Goal: Navigation & Orientation: Find specific page/section

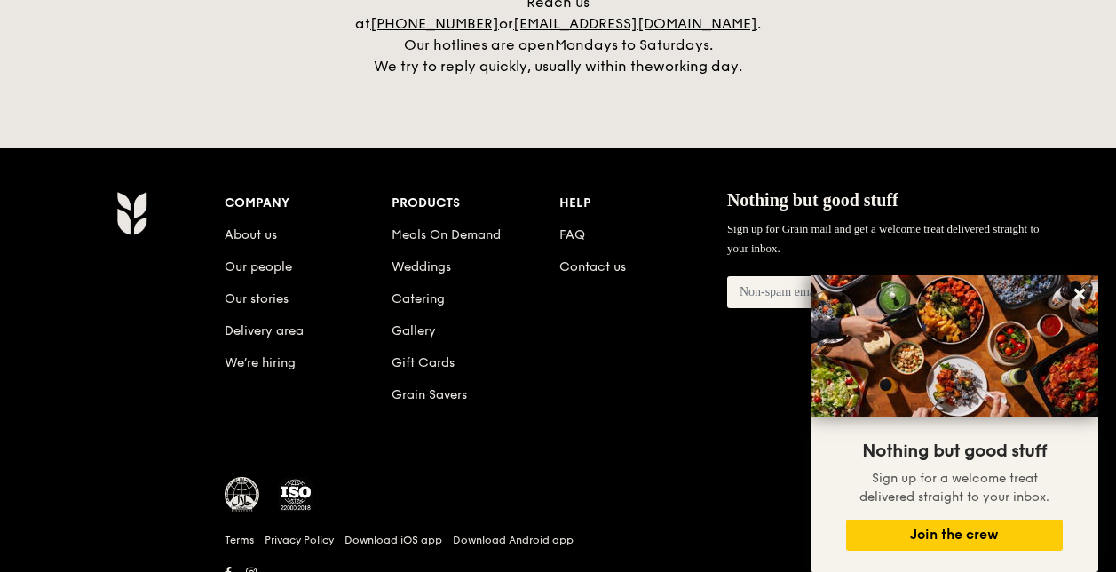
scroll to position [4241, 0]
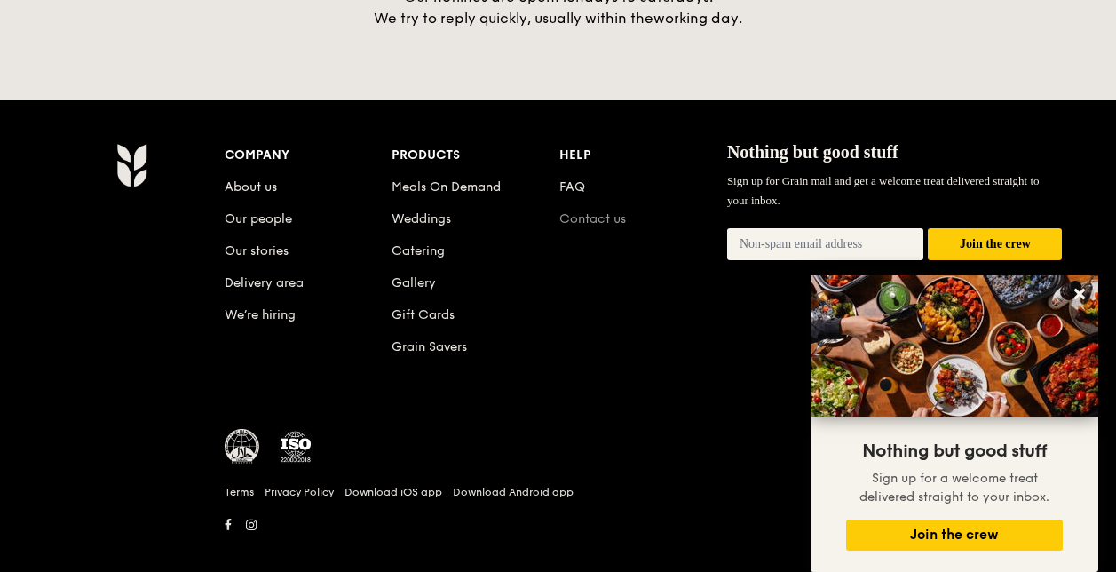
click at [582, 211] on link "Contact us" at bounding box center [592, 218] width 67 height 15
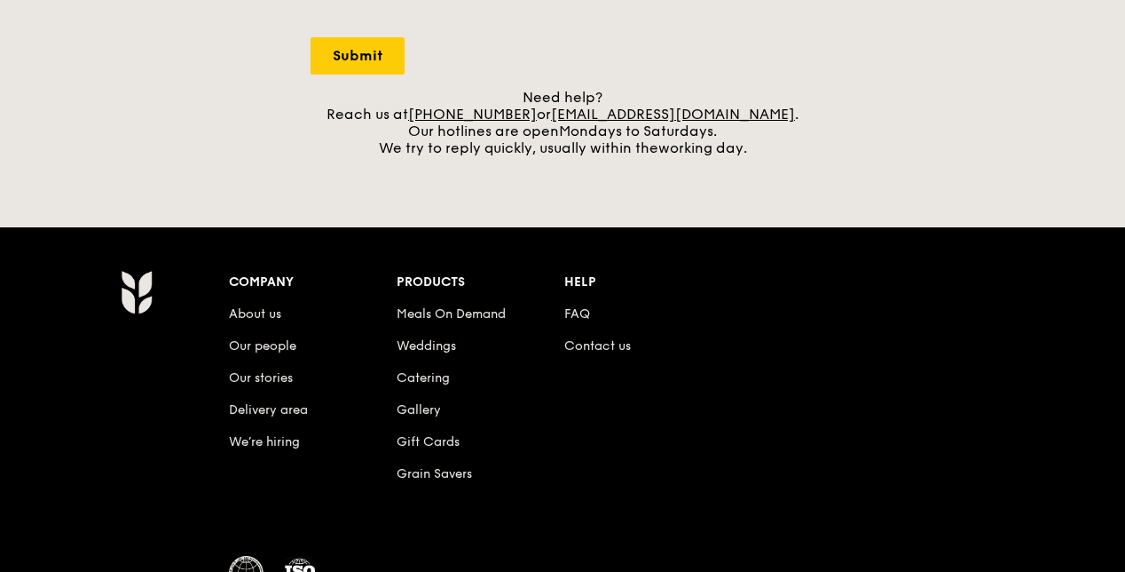
scroll to position [858, 0]
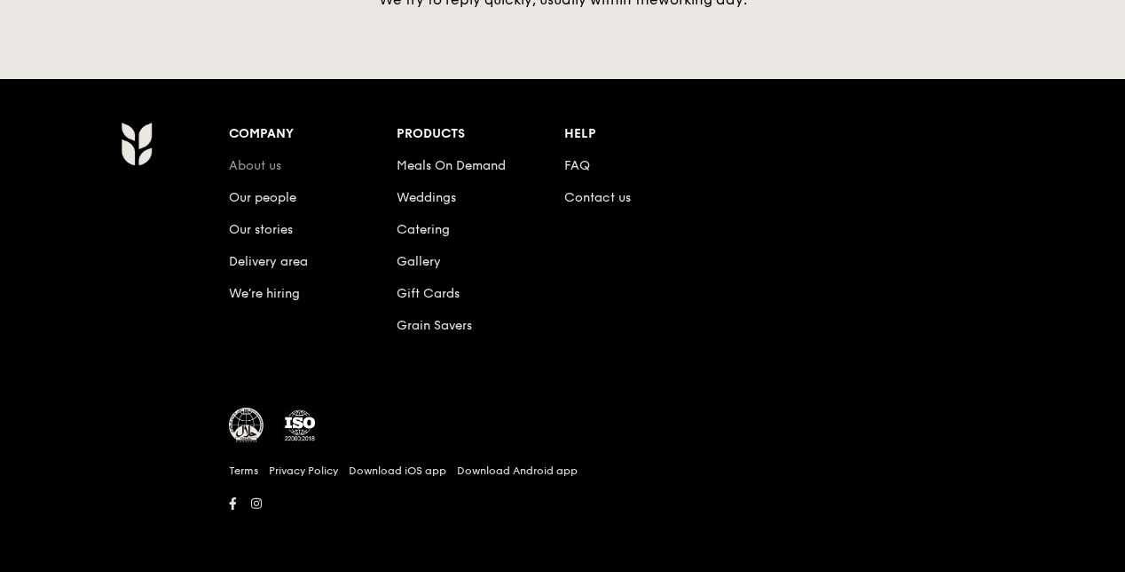
click at [257, 165] on link "About us" at bounding box center [255, 165] width 52 height 15
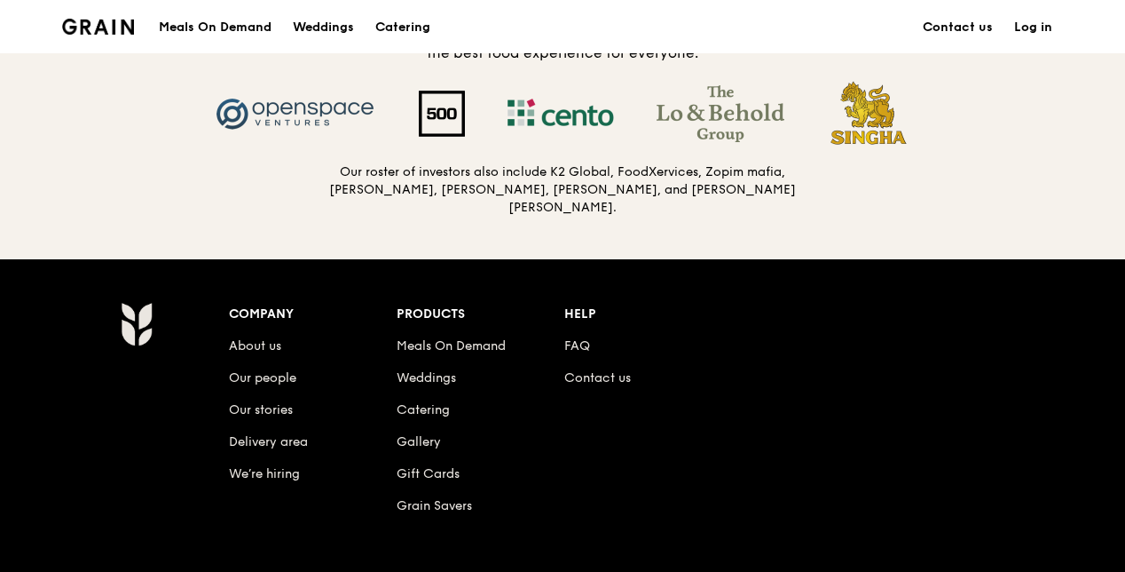
scroll to position [2040, 0]
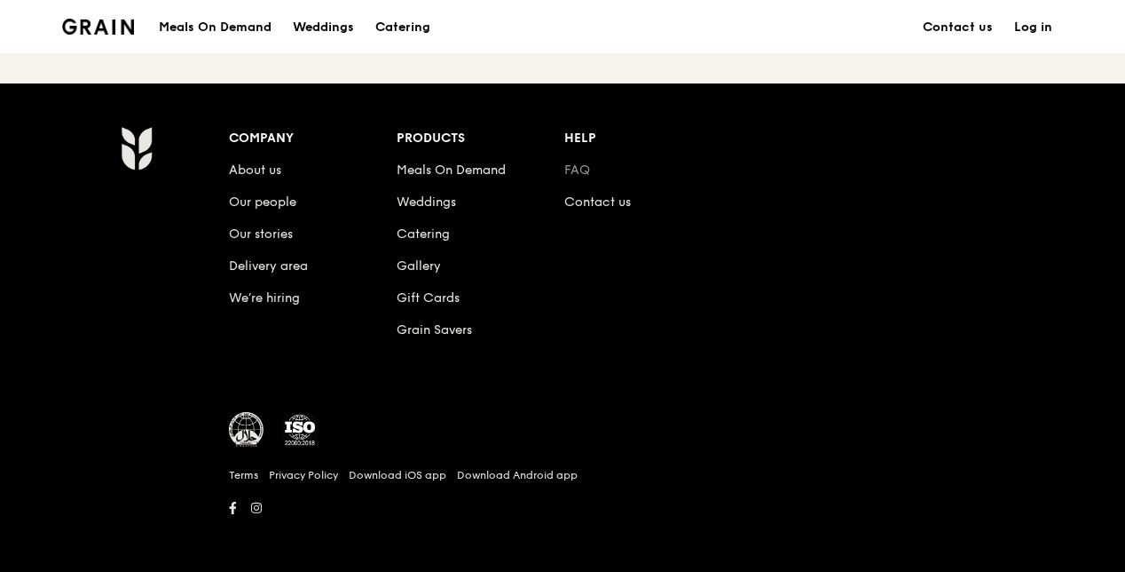
click at [576, 169] on link "FAQ" at bounding box center [578, 169] width 26 height 15
